Goal: Check status: Check status

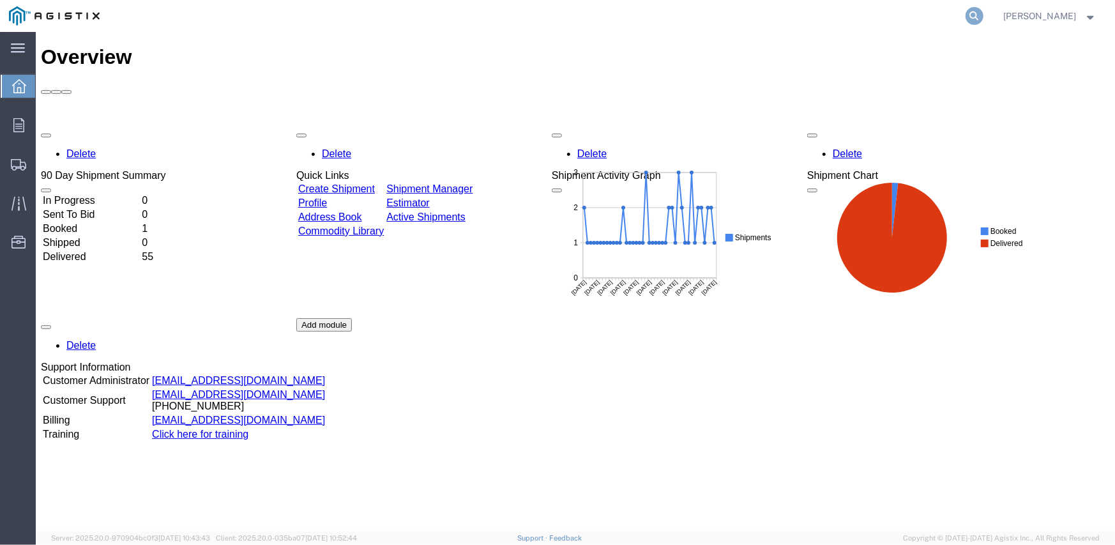
click at [972, 10] on icon at bounding box center [974, 16] width 18 height 18
paste input "57012902"
type input "57012902"
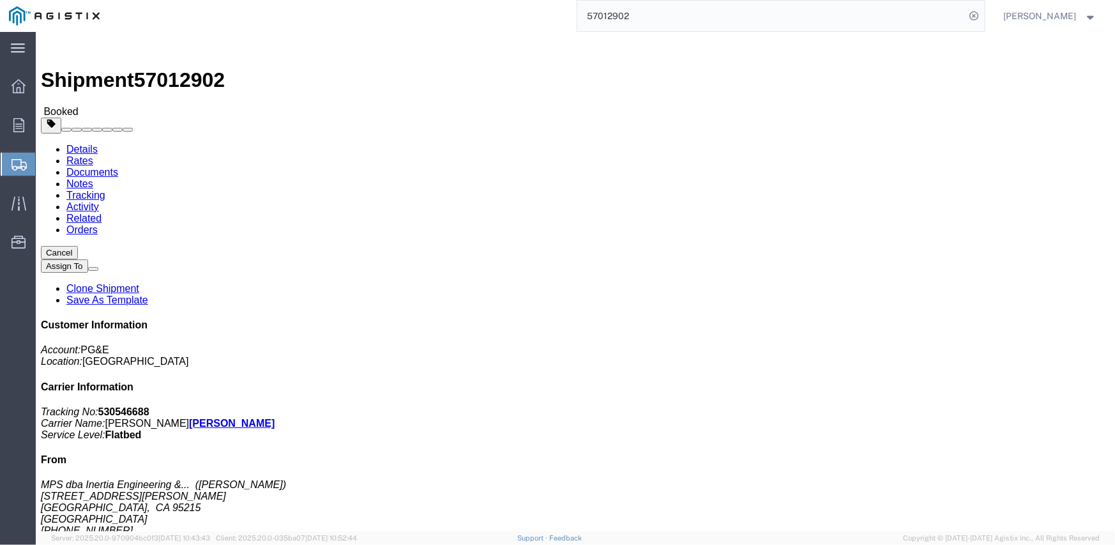
click link "Tracking"
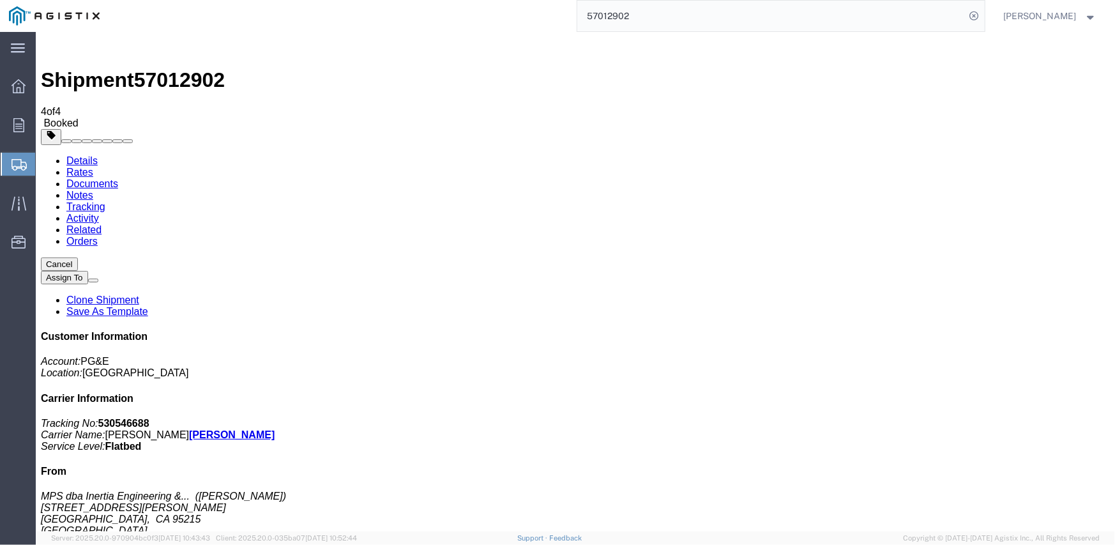
click at [93, 189] on link "Notes" at bounding box center [79, 194] width 27 height 11
click at [117, 177] on link "Documents" at bounding box center [92, 182] width 52 height 11
click at [105, 200] on link "Tracking" at bounding box center [85, 205] width 39 height 11
